Goal: Find specific page/section: Find specific page/section

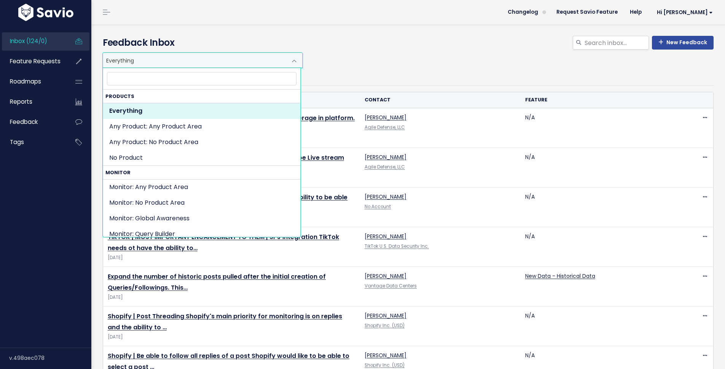
click at [140, 63] on span "Everything" at bounding box center [195, 60] width 184 height 14
click at [36, 58] on span "Feature Requests" at bounding box center [35, 61] width 51 height 8
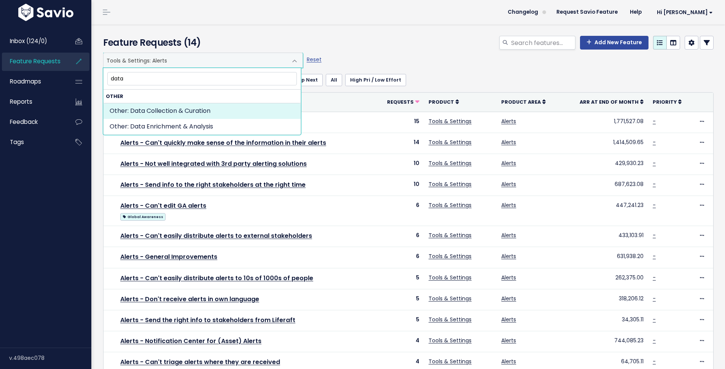
type input "data"
select select "OTHER:DATA_COLLECTION_CURATION"
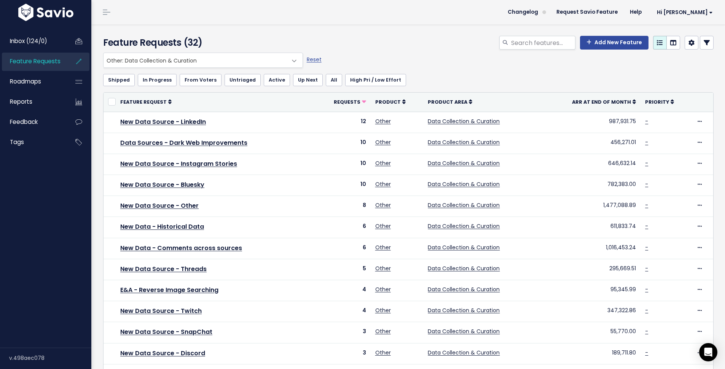
click at [165, 60] on span "Other: Data Collection & Curation" at bounding box center [196, 60] width 184 height 14
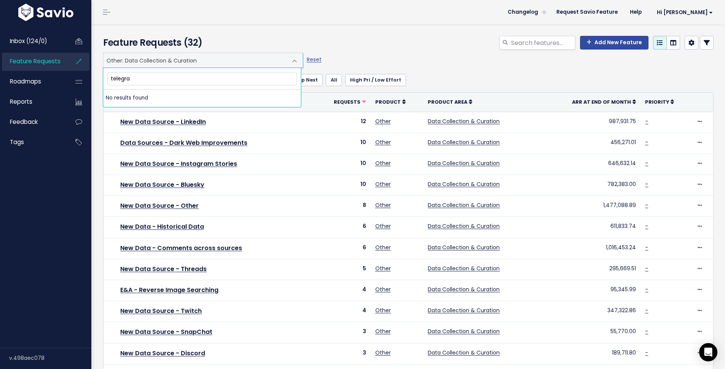
type input "telegram"
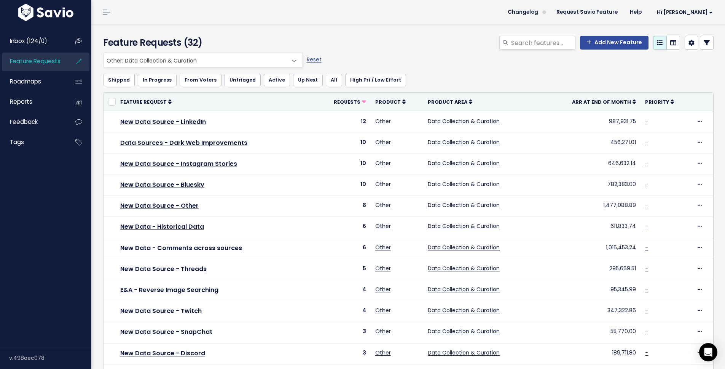
click at [261, 36] on h4 "Feature Requests (32)" at bounding box center [201, 43] width 196 height 14
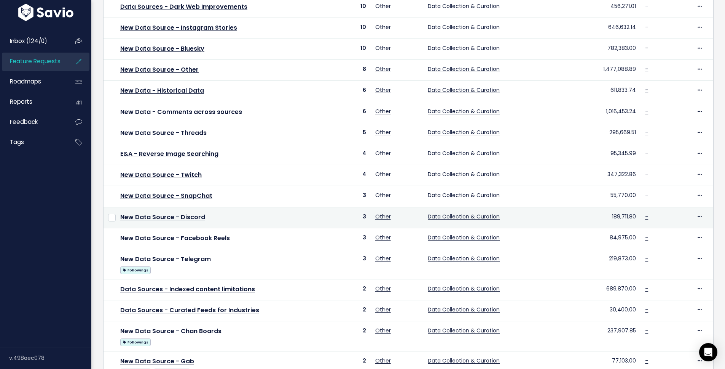
scroll to position [241, 0]
